Goal: Find specific page/section: Find specific page/section

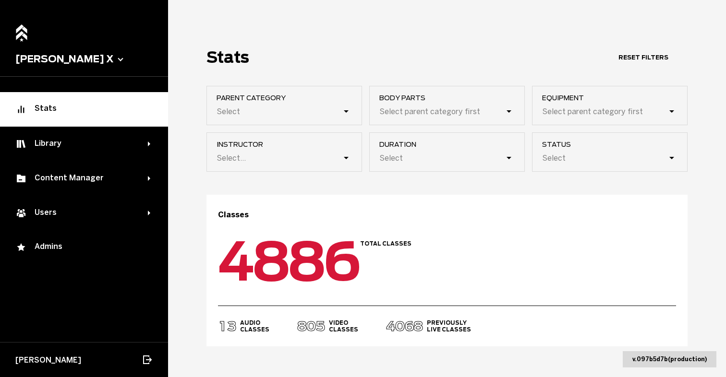
click at [65, 60] on button "[PERSON_NAME] X" at bounding box center [83, 59] width 137 height 12
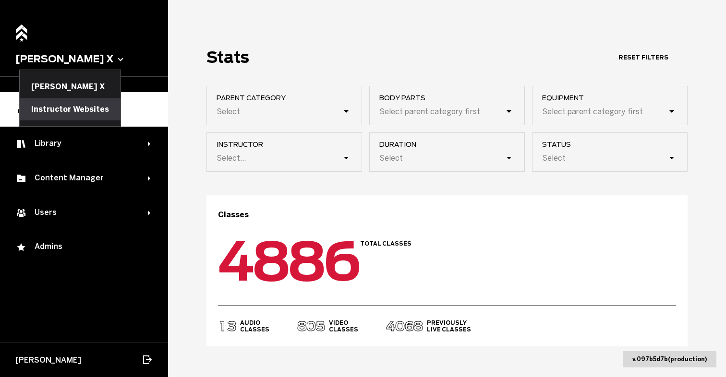
click at [62, 108] on button "Instructor Websites" at bounding box center [70, 109] width 101 height 22
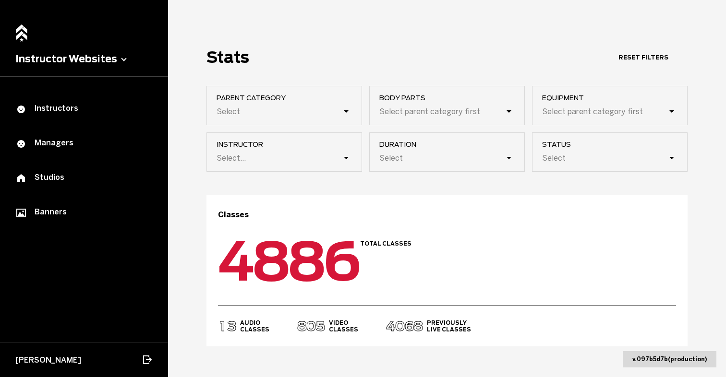
click at [119, 58] on button "Instructor Websites" at bounding box center [83, 59] width 137 height 12
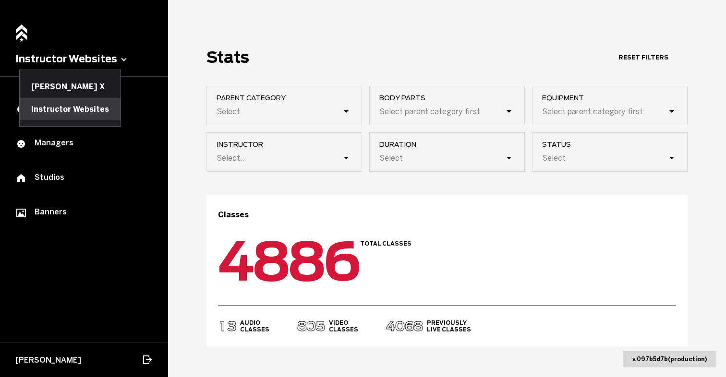
click at [75, 108] on button "Instructor Websites" at bounding box center [70, 109] width 101 height 22
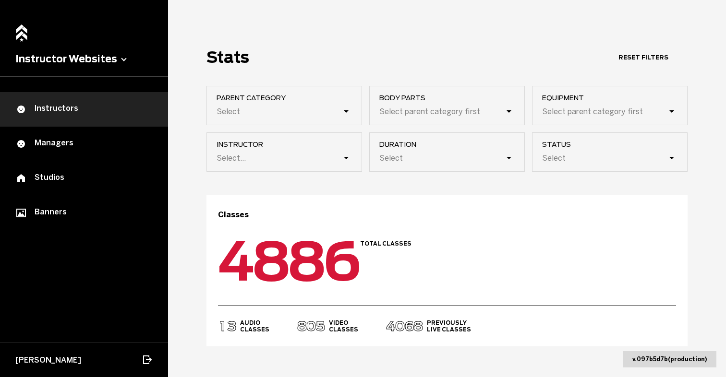
click at [67, 113] on div "Instructors" at bounding box center [83, 110] width 137 height 12
